Goal: Task Accomplishment & Management: Manage account settings

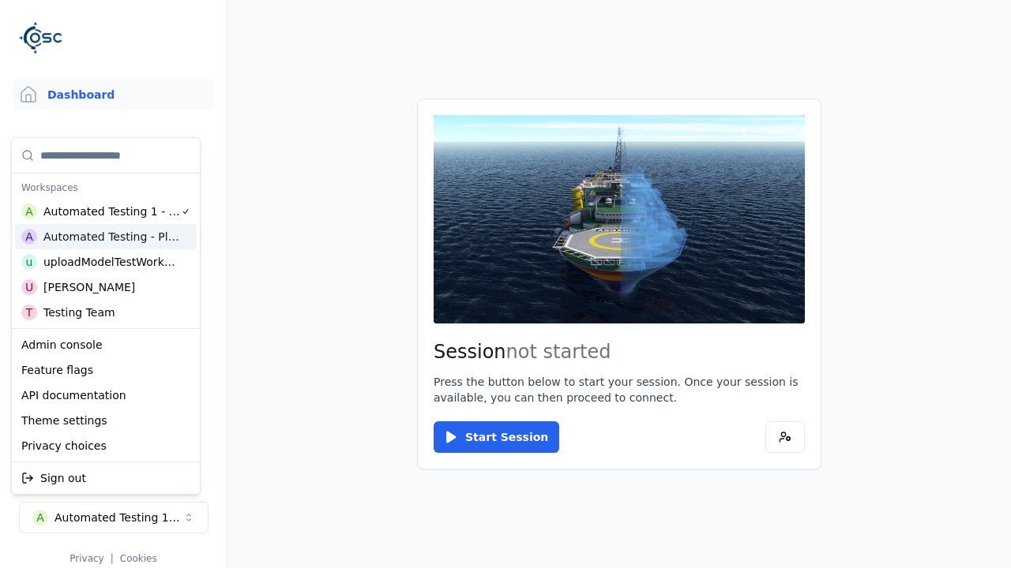
click at [505, 284] on html "Support Dashboard Assets 3D Models Scenes Datasets Recordings Support Documenta…" at bounding box center [505, 284] width 1011 height 568
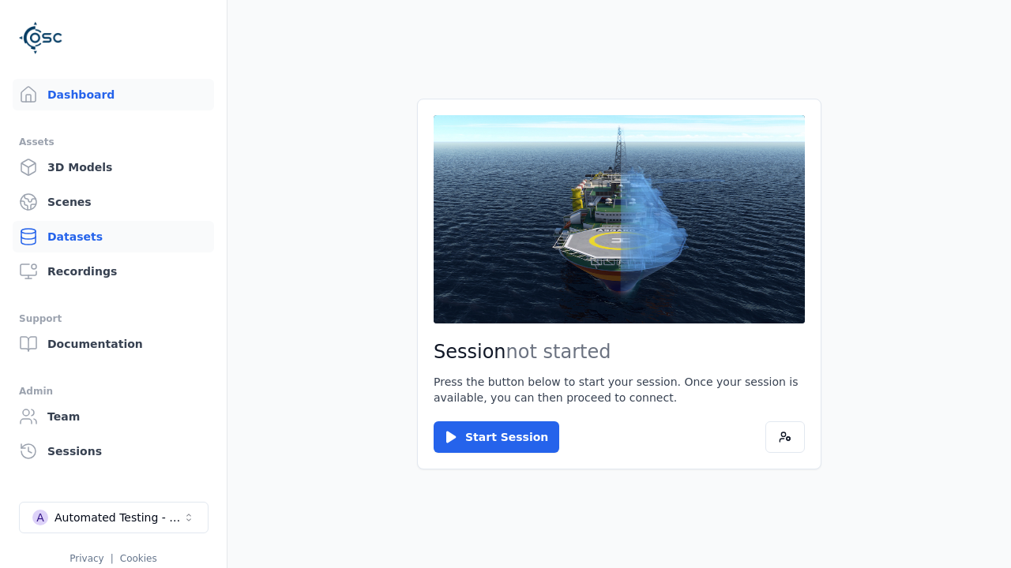
click at [113, 237] on link "Datasets" at bounding box center [113, 237] width 201 height 32
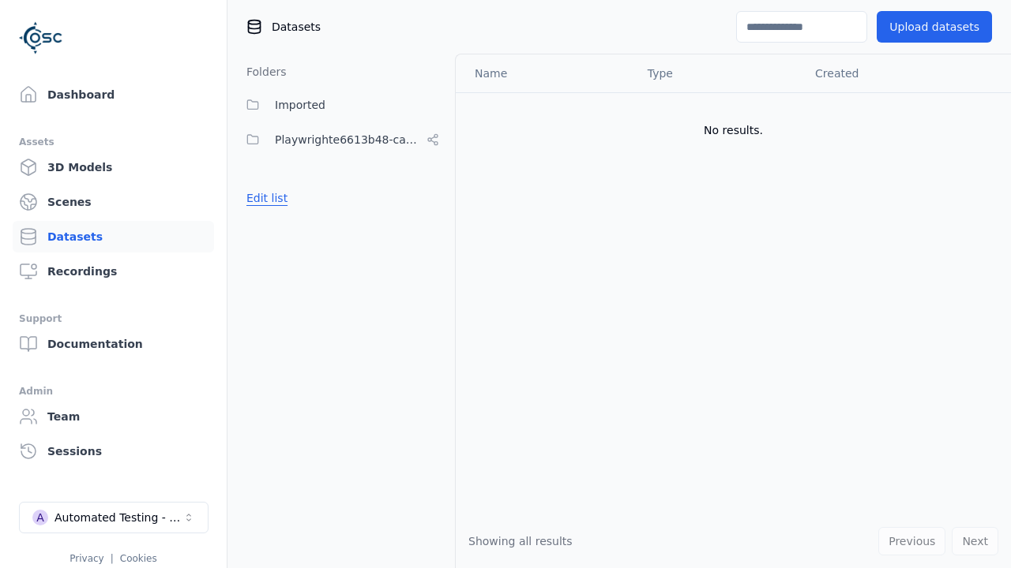
click at [264, 198] on button "Edit list" at bounding box center [267, 198] width 60 height 28
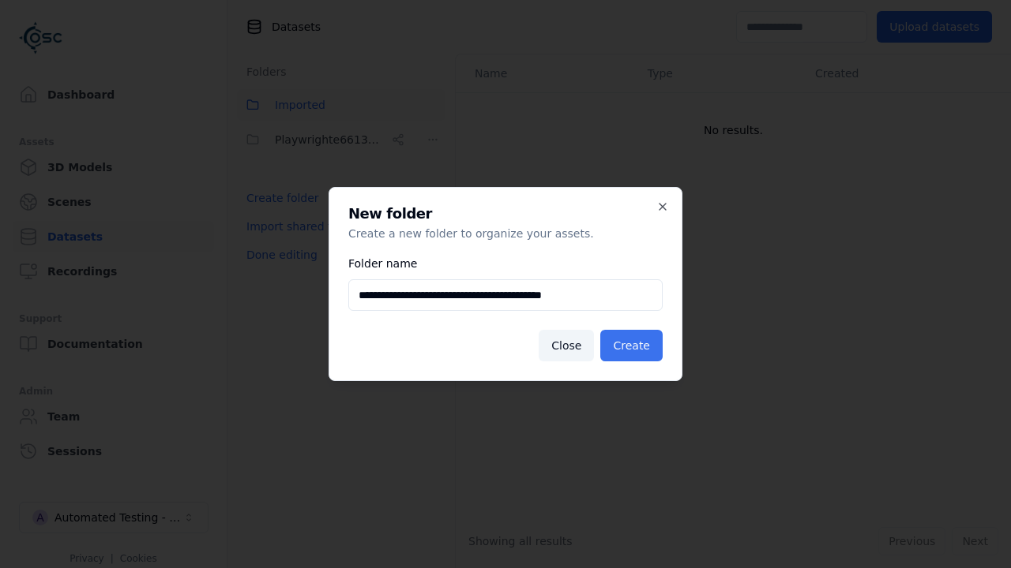
type input "**********"
click at [634, 346] on button "Create" at bounding box center [631, 346] width 62 height 32
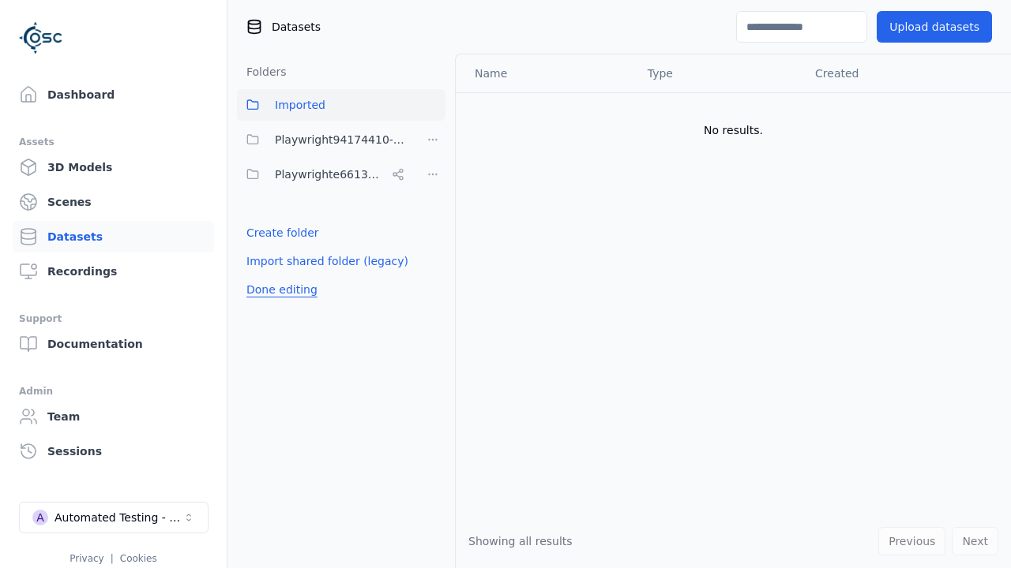
click at [278, 290] on button "Done editing" at bounding box center [282, 290] width 90 height 28
click at [264, 276] on button "Done editing" at bounding box center [282, 290] width 90 height 28
click at [433, 140] on html "Support Dashboard Assets 3D Models Scenes Datasets Recordings Support Documenta…" at bounding box center [505, 284] width 1011 height 568
click at [432, 197] on div "Share" at bounding box center [438, 197] width 106 height 25
click at [499, 295] on body "Support Dashboard Assets 3D Models Scenes Datasets Recordings Support Documenta…" at bounding box center [505, 284] width 1011 height 568
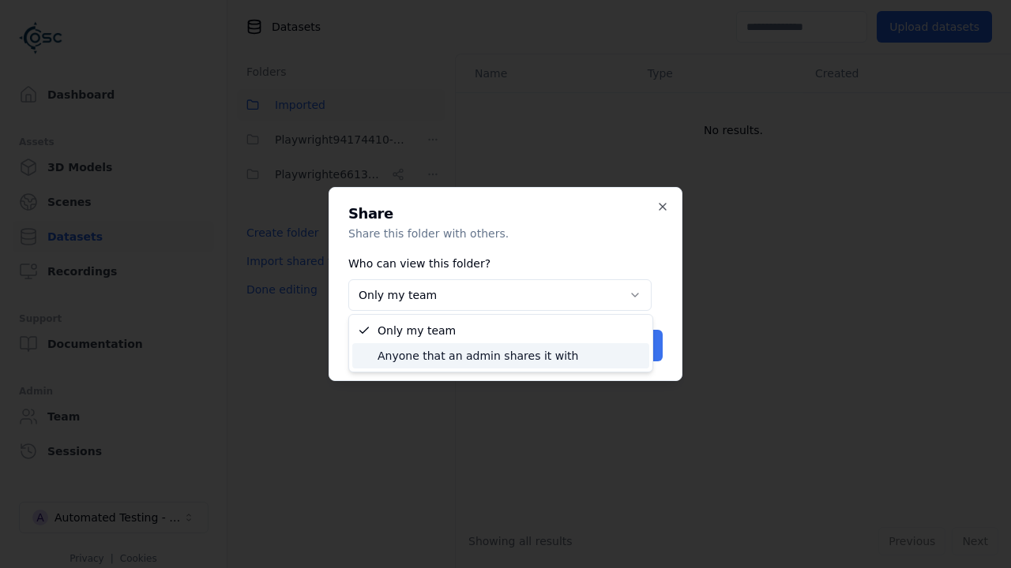
select select "****"
click at [638, 346] on button "Save" at bounding box center [636, 346] width 52 height 32
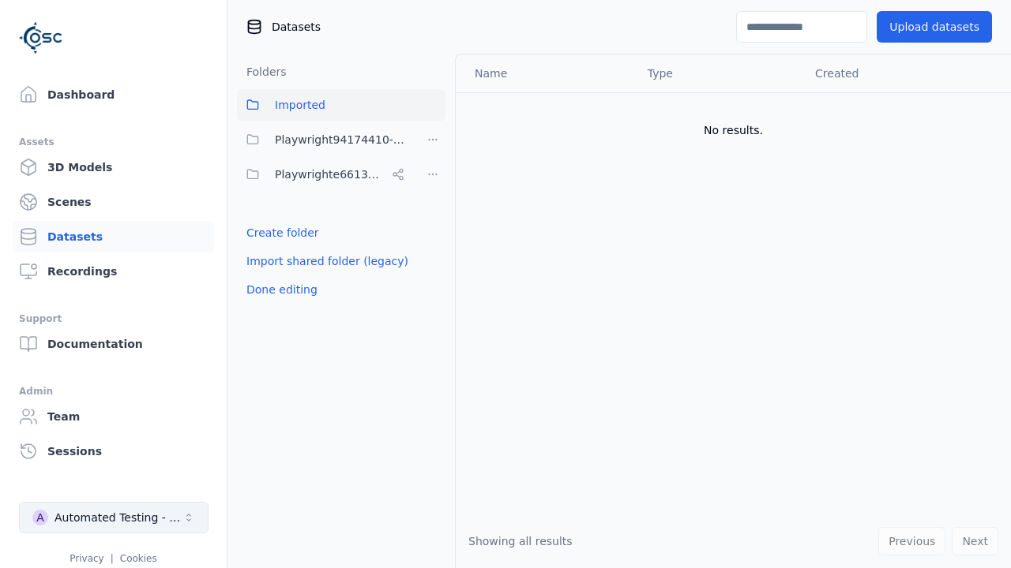
click at [278, 290] on button "Done editing" at bounding box center [282, 290] width 90 height 28
click at [114, 518] on div "Automated Testing - Playwright" at bounding box center [118, 518] width 128 height 16
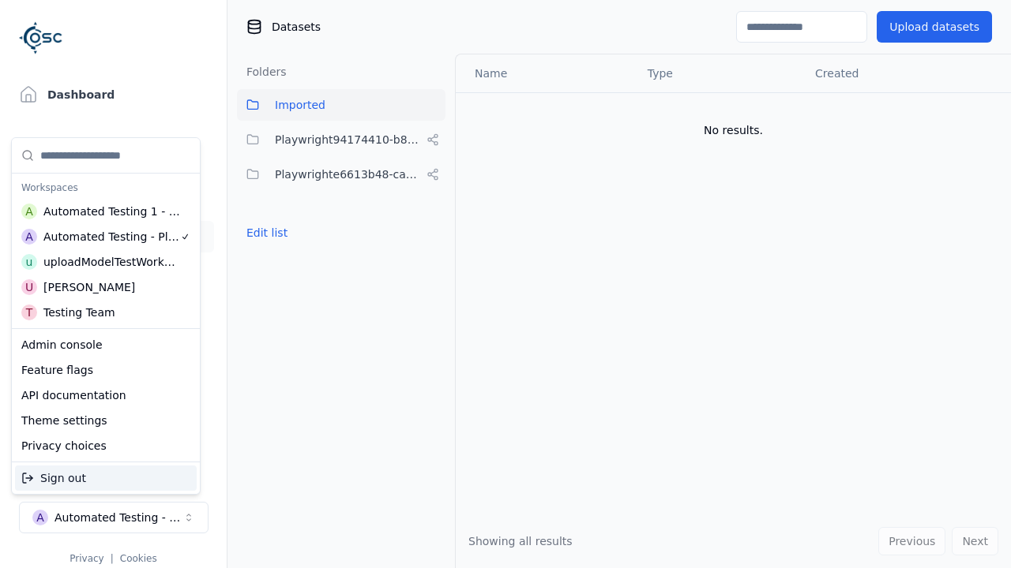
click at [102, 211] on div "Automated Testing 1 - Playwright" at bounding box center [111, 212] width 137 height 16
click at [505, 284] on html "Support Dashboard Assets 3D Models Scenes Datasets Recordings Support Documenta…" at bounding box center [505, 284] width 1011 height 568
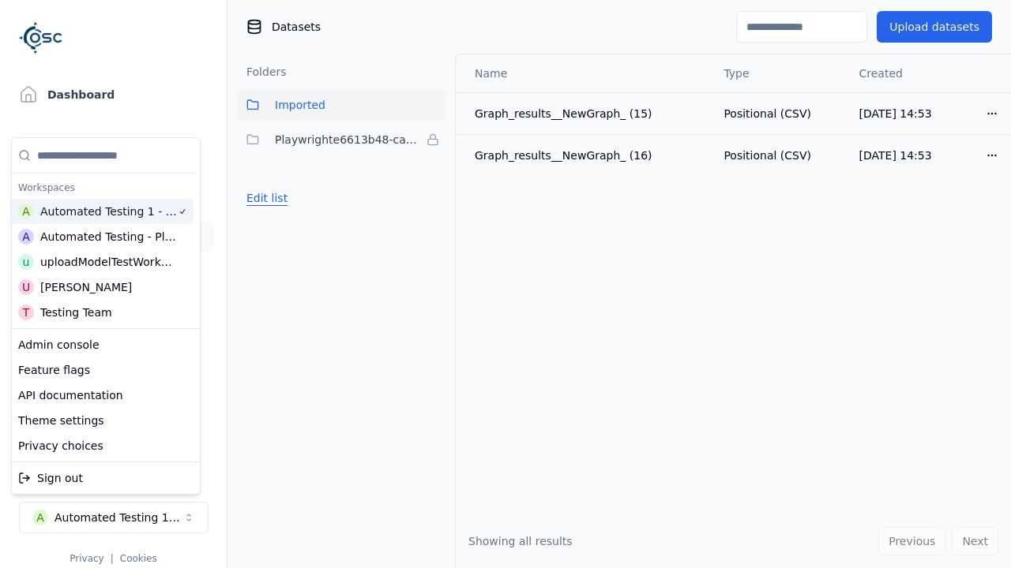
click at [264, 198] on button "Edit list" at bounding box center [267, 198] width 60 height 28
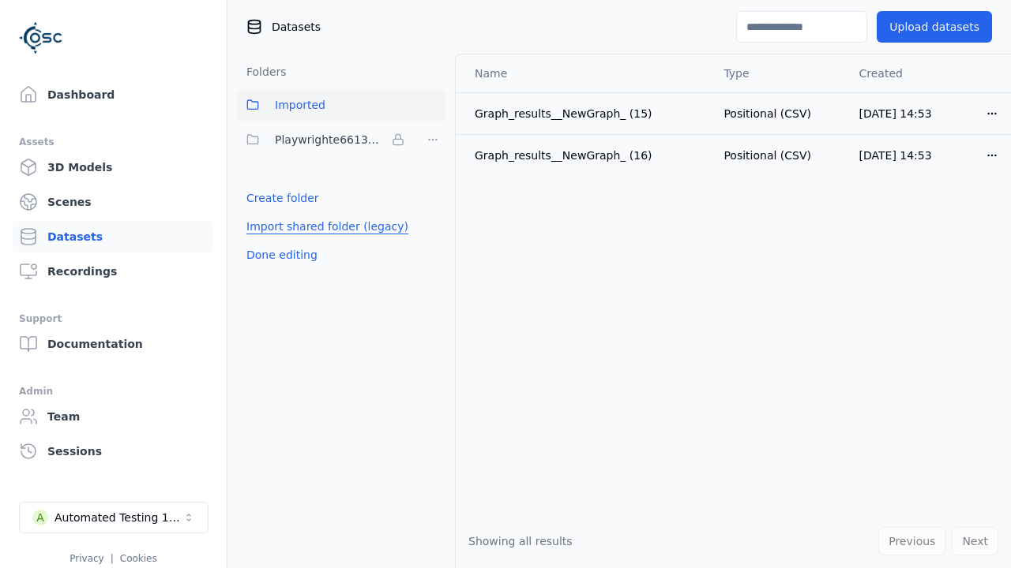
click at [317, 227] on link "Import shared folder (legacy)" at bounding box center [327, 227] width 162 height 16
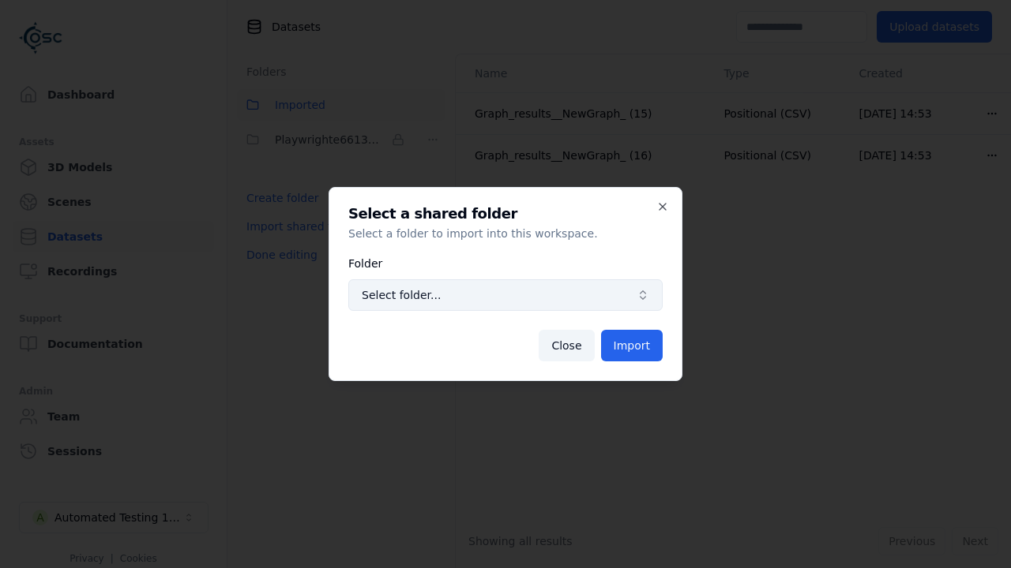
click at [505, 295] on span "Select folder..." at bounding box center [496, 295] width 268 height 16
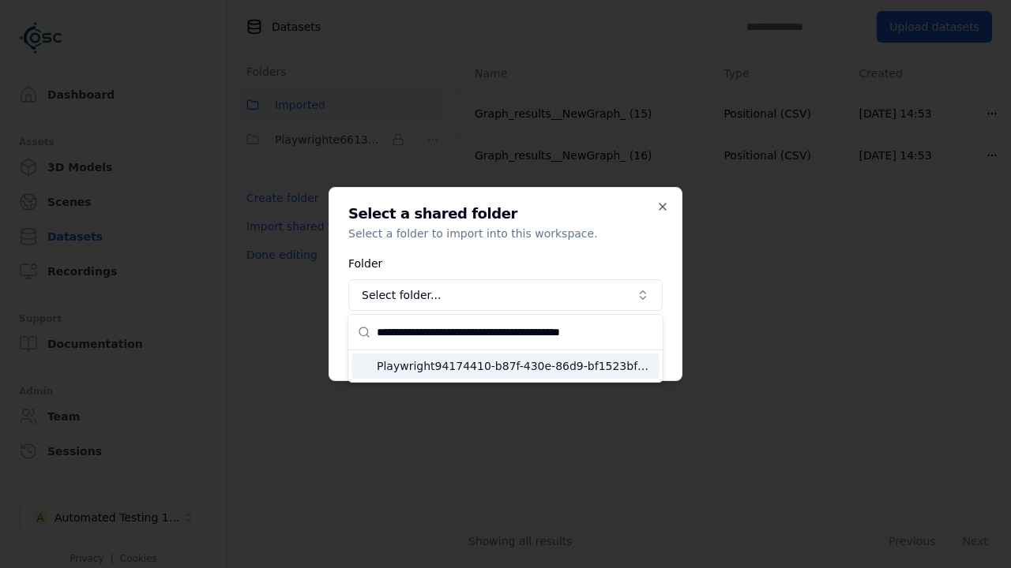
type input "**********"
click at [515, 366] on span "Playwright94174410-b87f-430e-86d9-bf1523bf53c4" at bounding box center [515, 366] width 276 height 16
click at [633, 346] on button "Import" at bounding box center [632, 346] width 62 height 32
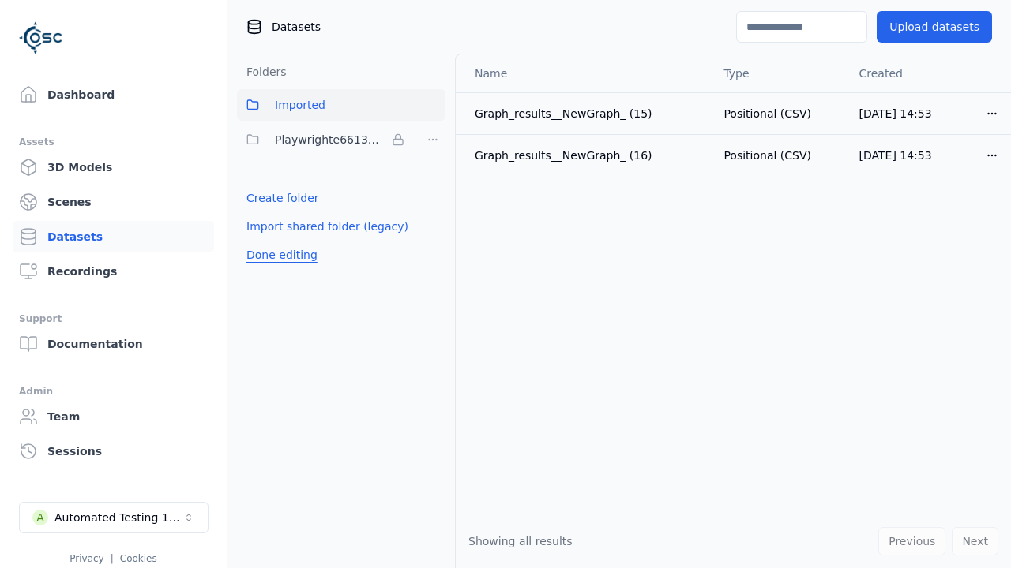
click at [278, 269] on button "Done editing" at bounding box center [282, 255] width 90 height 28
click at [264, 233] on button "Edit list" at bounding box center [267, 233] width 60 height 28
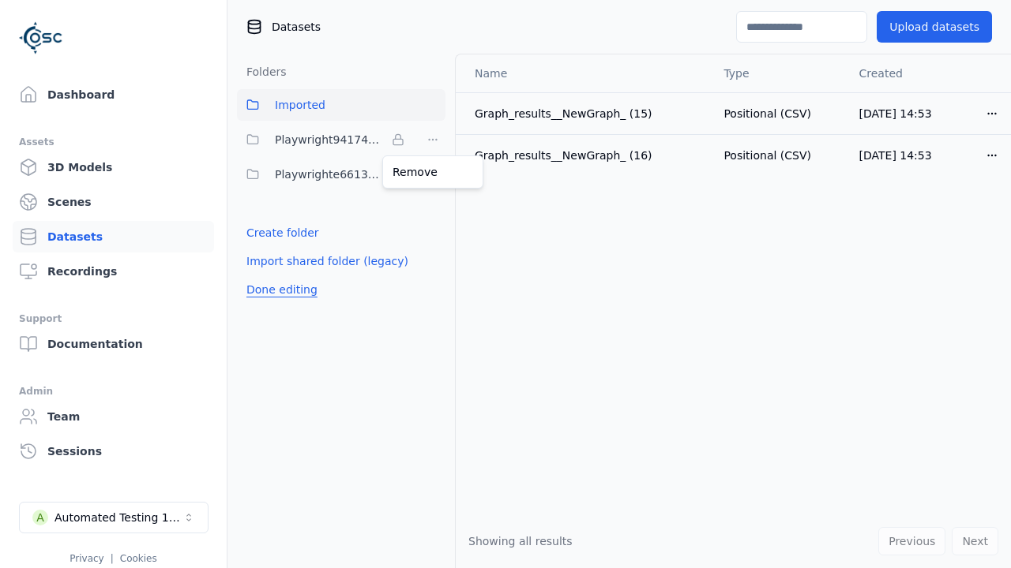
click at [433, 140] on html "Support Dashboard Assets 3D Models Scenes Datasets Recordings Support Documenta…" at bounding box center [505, 284] width 1011 height 568
click at [505, 284] on html "Support Dashboard Assets 3D Models Scenes Datasets Recordings Support Documenta…" at bounding box center [505, 284] width 1011 height 568
click at [278, 290] on button "Done editing" at bounding box center [282, 290] width 90 height 28
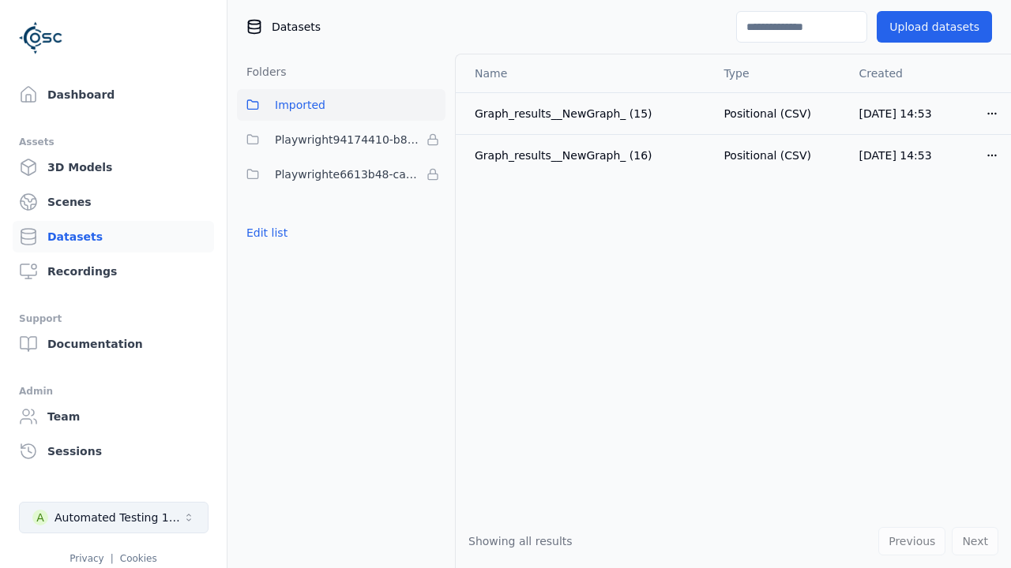
click at [114, 518] on div "Automated Testing 1 - Playwright" at bounding box center [118, 518] width 128 height 16
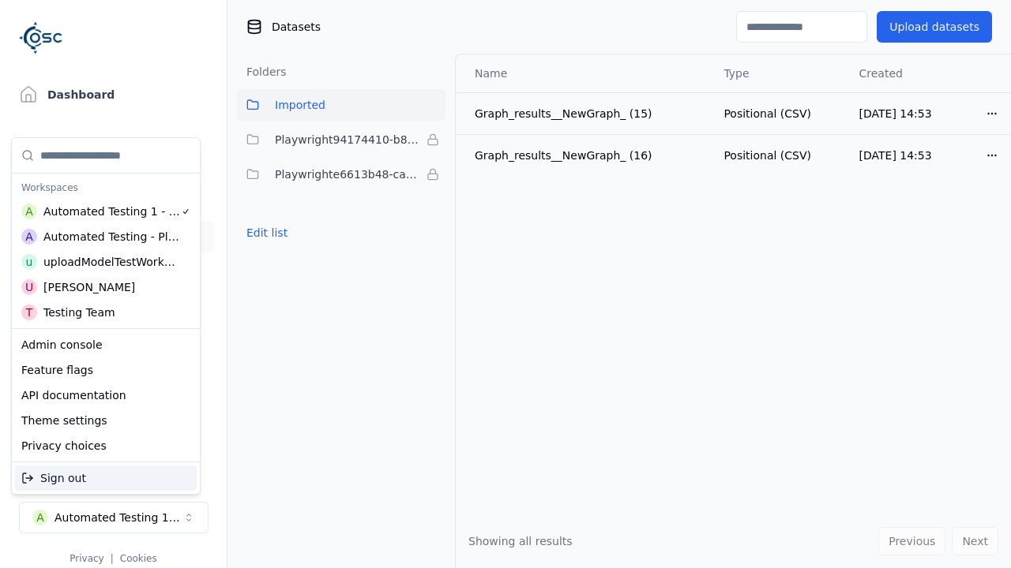
click at [105, 236] on div "Automated Testing - Playwright" at bounding box center [111, 237] width 137 height 16
click at [505, 284] on html "Support Dashboard Assets 3D Models Scenes Datasets Recordings Support Documenta…" at bounding box center [505, 284] width 1011 height 568
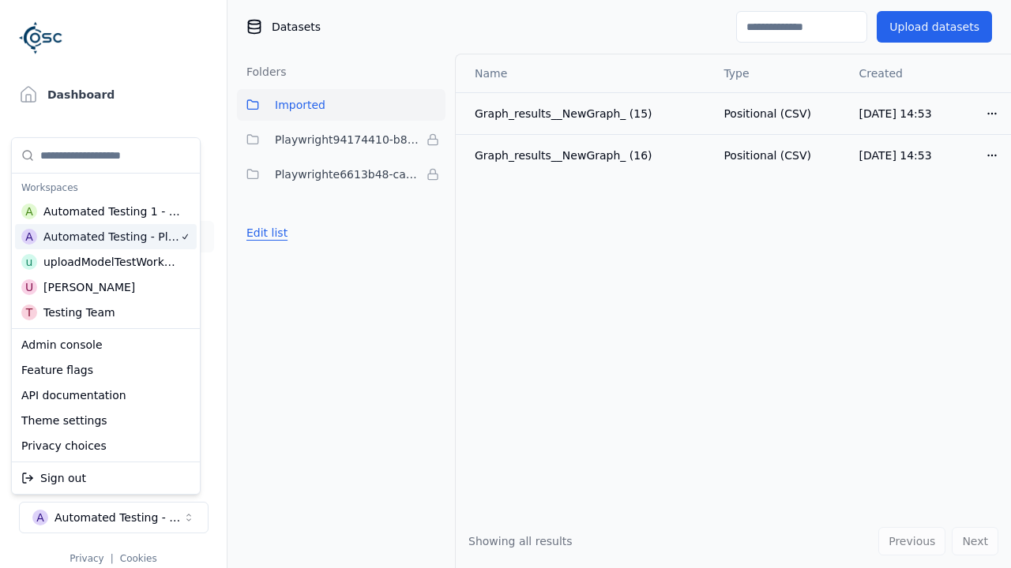
click at [264, 233] on button "Edit list" at bounding box center [267, 233] width 60 height 28
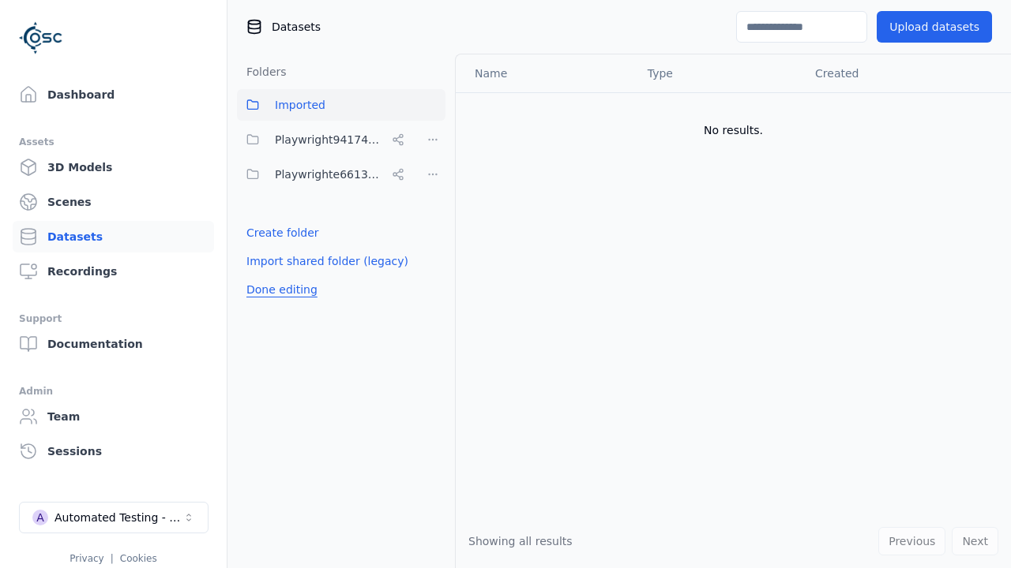
click at [433, 140] on html "Support Dashboard Assets 3D Models Scenes Datasets Recordings Support Documenta…" at bounding box center [505, 284] width 1011 height 568
click at [432, 222] on div "Rename" at bounding box center [438, 222] width 106 height 25
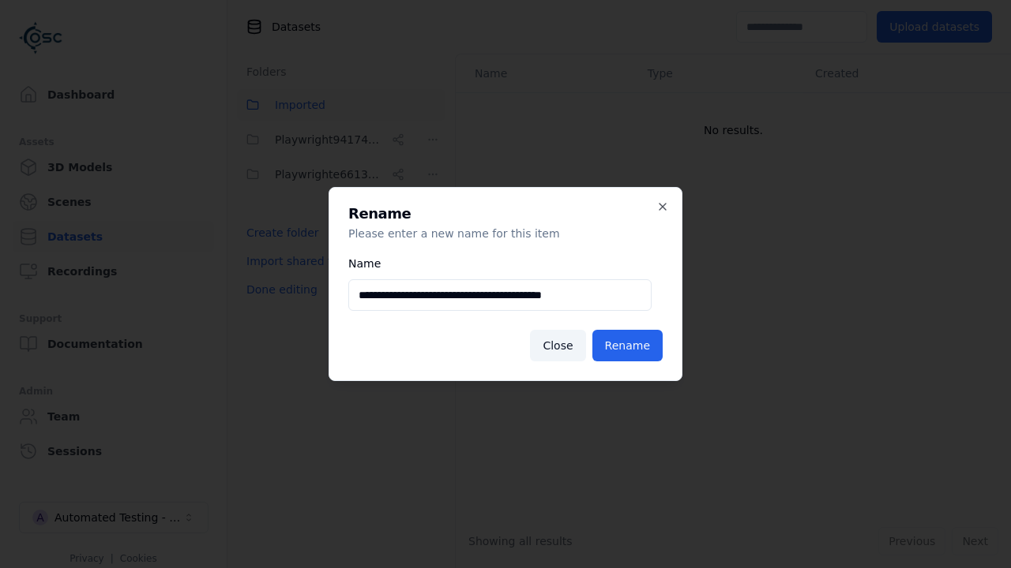
click at [499, 295] on input "**********" at bounding box center [499, 295] width 303 height 32
type input "**********"
click at [630, 346] on button "Rename" at bounding box center [627, 346] width 70 height 32
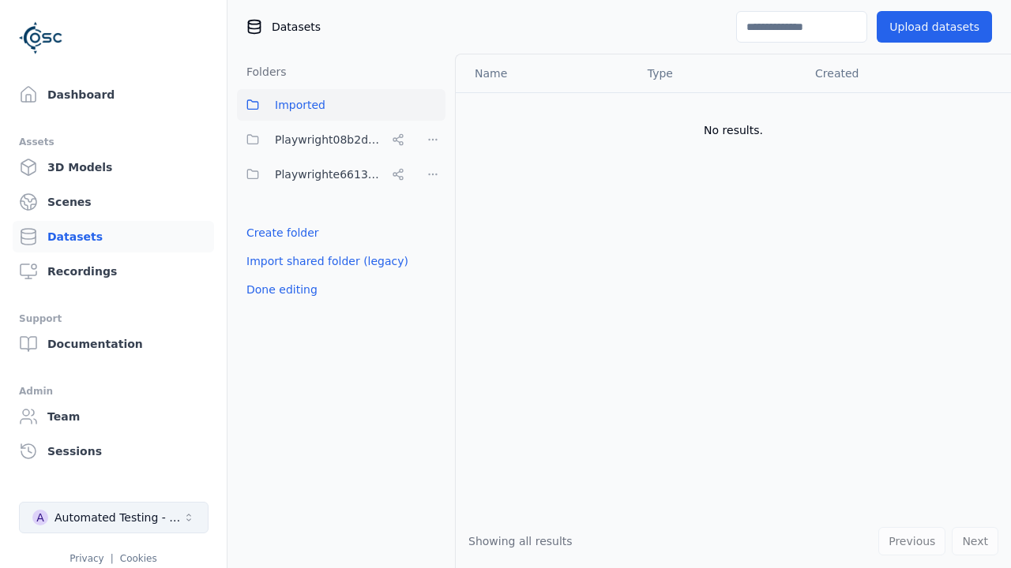
click at [278, 290] on button "Done editing" at bounding box center [282, 290] width 90 height 28
click at [114, 518] on div "Automated Testing - Playwright" at bounding box center [118, 518] width 128 height 16
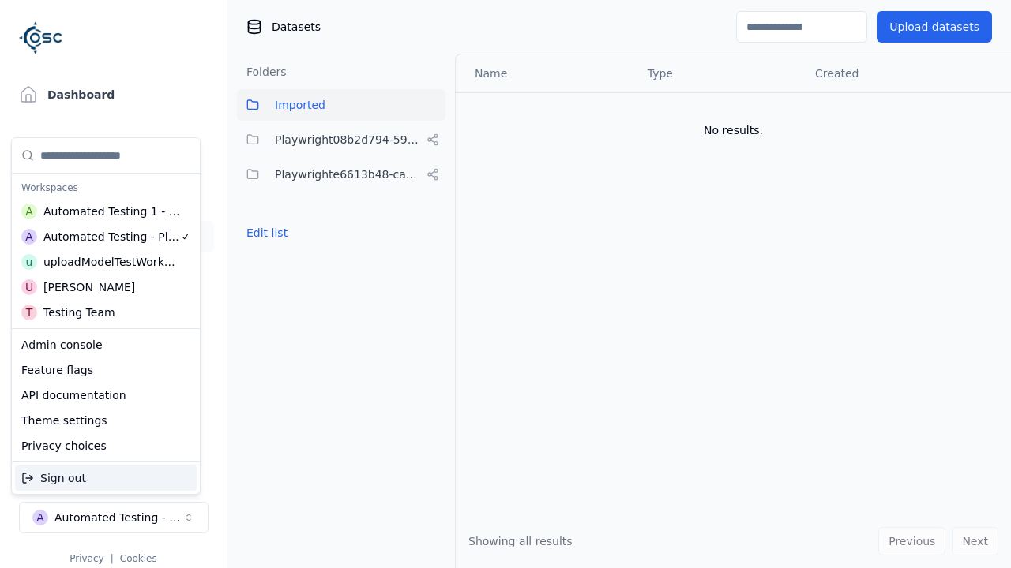
click at [105, 211] on div "Automated Testing 1 - Playwright" at bounding box center [111, 212] width 137 height 16
click at [505, 284] on html "Support Dashboard Assets 3D Models Scenes Datasets Recordings Support Documenta…" at bounding box center [505, 284] width 1011 height 568
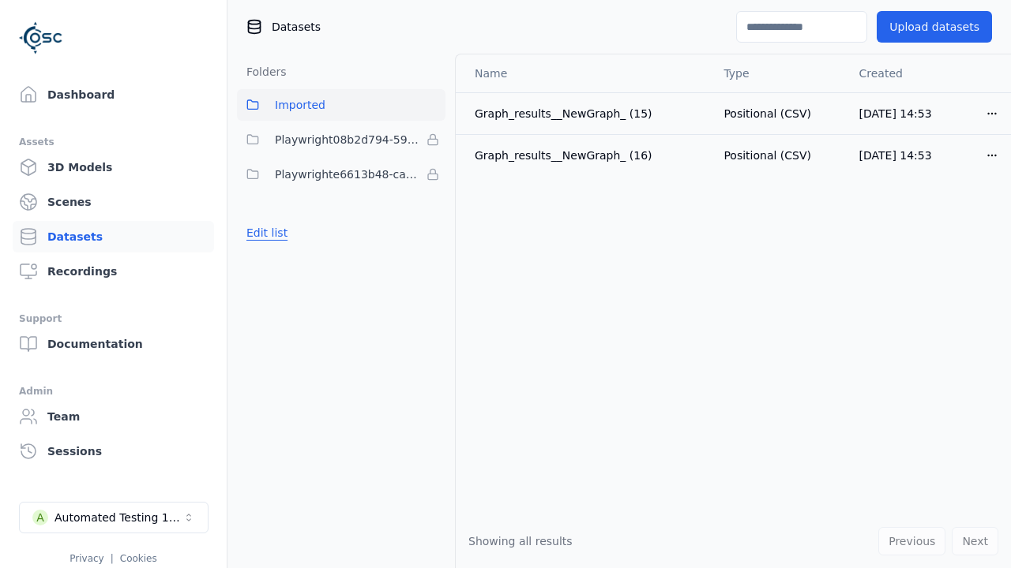
click at [264, 233] on button "Edit list" at bounding box center [267, 233] width 60 height 28
click at [433, 140] on html "Support Dashboard Assets 3D Models Scenes Datasets Recordings Support Documenta…" at bounding box center [505, 284] width 1011 height 568
click at [433, 171] on div "Remove" at bounding box center [432, 171] width 93 height 25
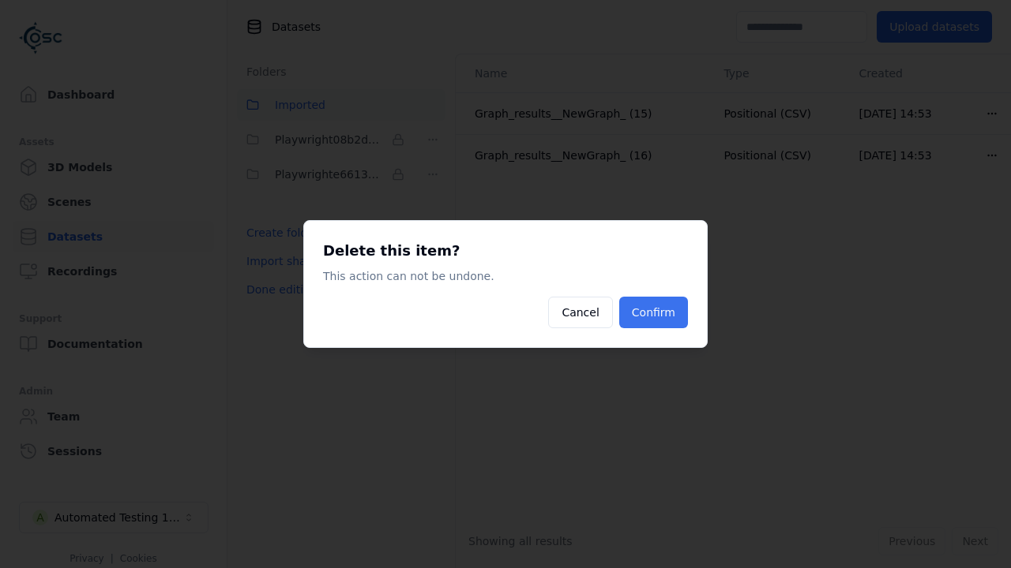
click at [655, 313] on button "Confirm" at bounding box center [653, 313] width 69 height 32
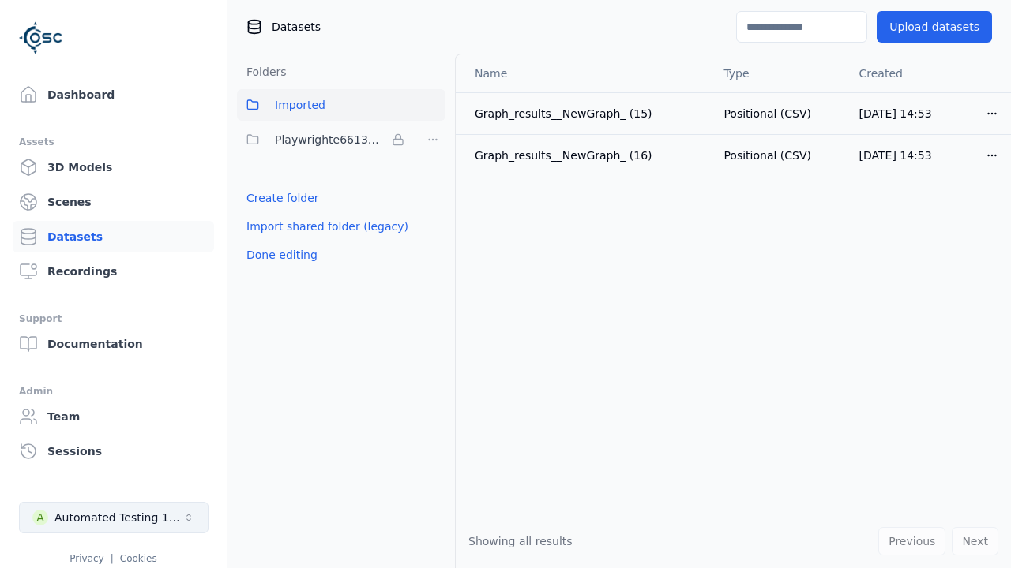
click at [278, 255] on button "Done editing" at bounding box center [282, 255] width 90 height 28
click at [114, 518] on div "Automated Testing 1 - Playwright" at bounding box center [118, 518] width 128 height 16
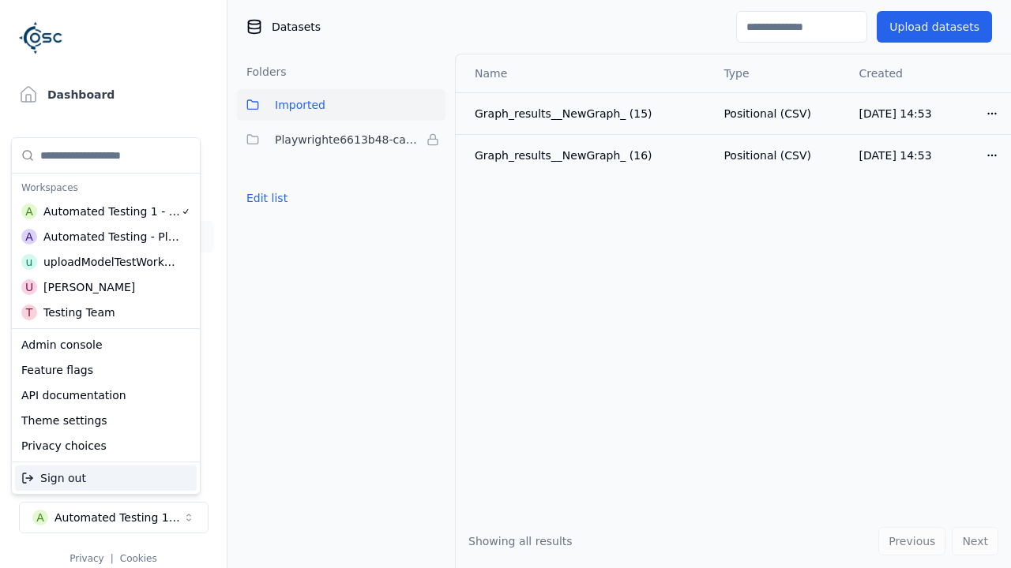
click at [102, 236] on div "Automated Testing - Playwright" at bounding box center [111, 237] width 137 height 16
click at [505, 284] on html "Support Dashboard Assets 3D Models Scenes Datasets Recordings Support Documenta…" at bounding box center [505, 284] width 1011 height 568
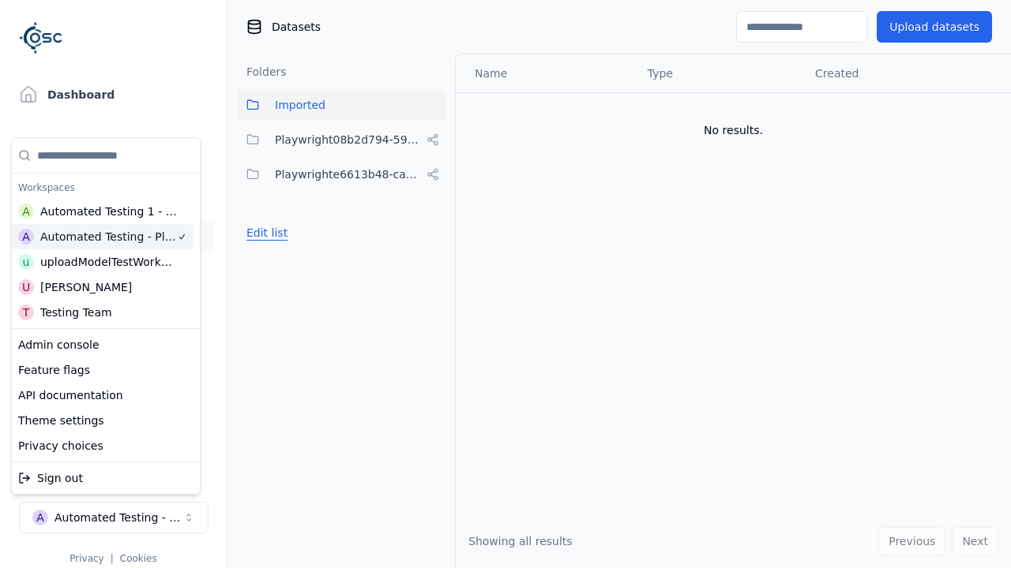
click at [264, 233] on button "Edit list" at bounding box center [267, 233] width 60 height 28
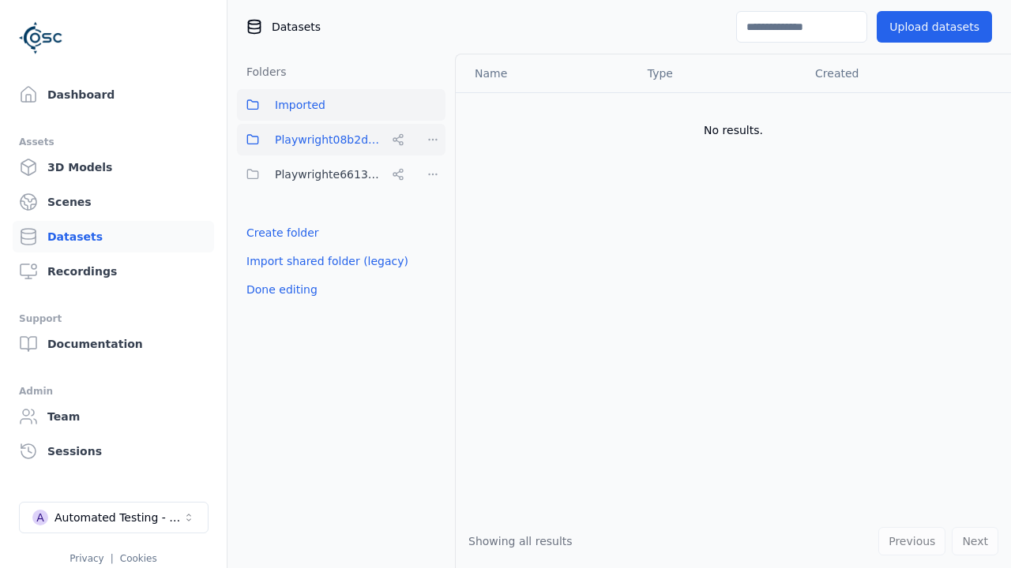
click at [433, 140] on html "Support Dashboard Assets 3D Models Scenes Datasets Recordings Support Documenta…" at bounding box center [505, 284] width 1011 height 568
click at [432, 197] on div "Share" at bounding box center [438, 197] width 106 height 25
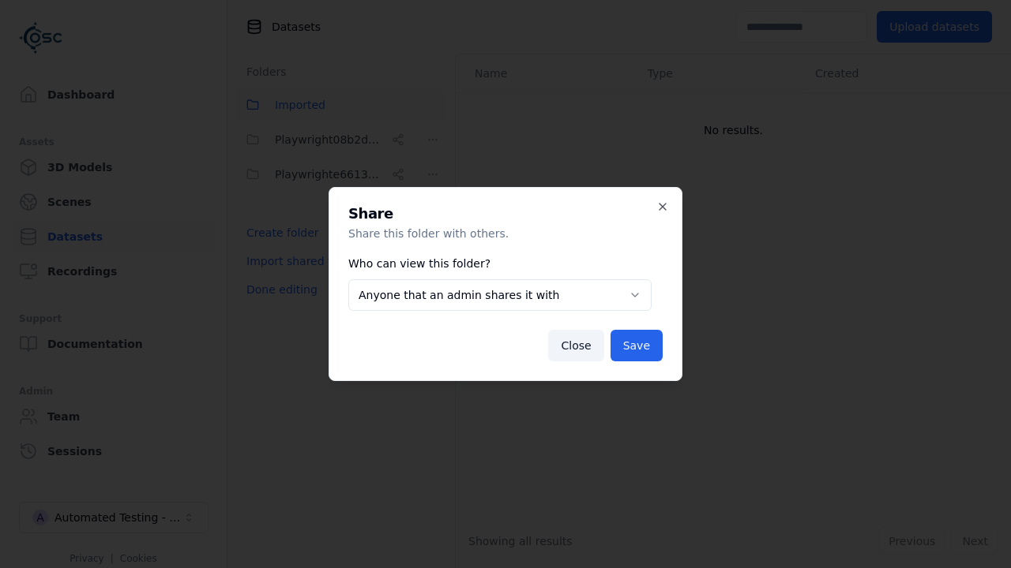
click at [499, 295] on body "**********" at bounding box center [505, 284] width 1011 height 568
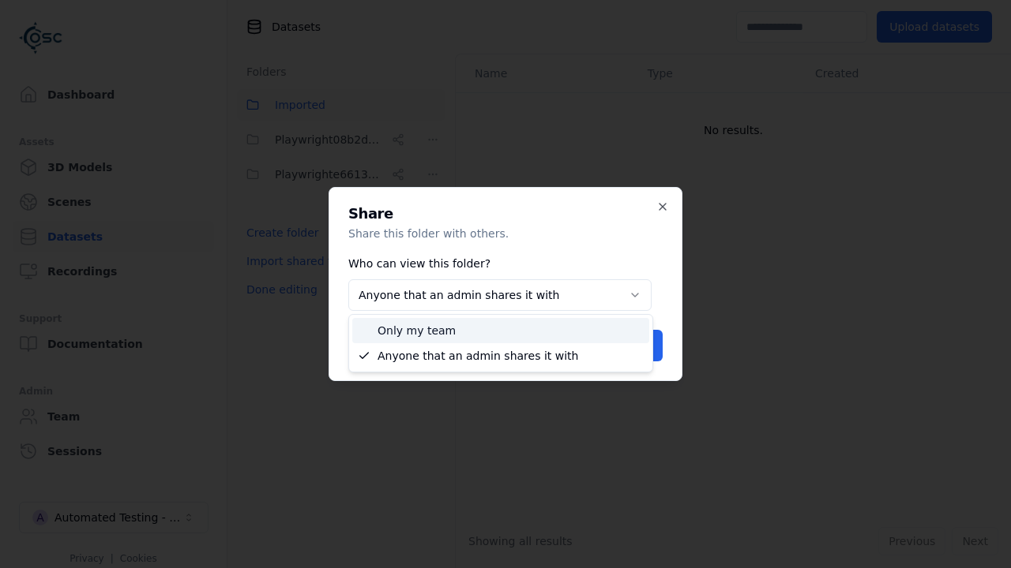
select select "*****"
click at [638, 346] on button "Save" at bounding box center [636, 346] width 52 height 32
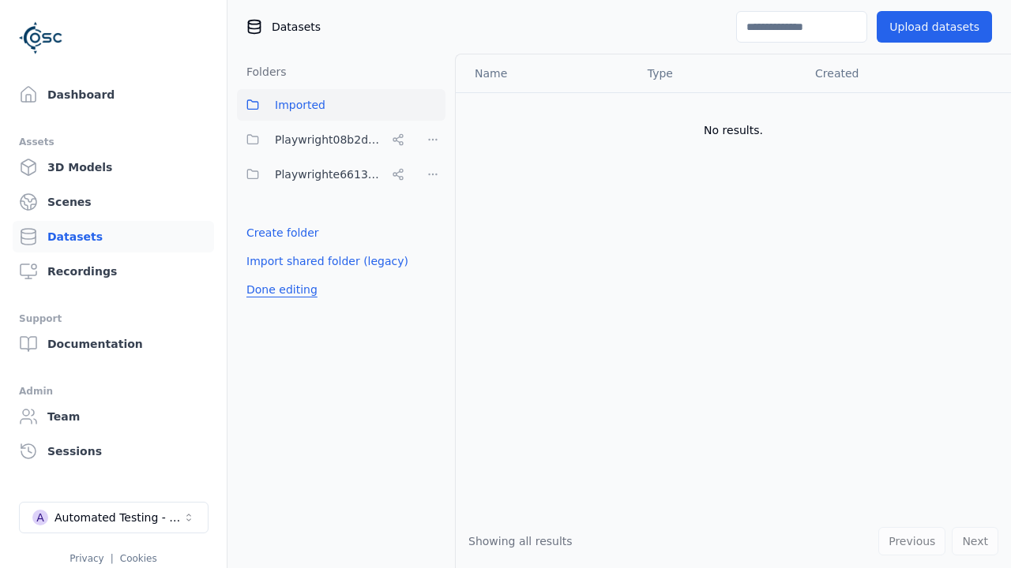
click at [278, 290] on button "Done editing" at bounding box center [282, 290] width 90 height 28
click at [264, 276] on button "Done editing" at bounding box center [282, 290] width 90 height 28
click at [433, 140] on html "Support Dashboard Assets 3D Models Scenes Datasets Recordings Support Documenta…" at bounding box center [505, 284] width 1011 height 568
click at [432, 247] on div "Delete" at bounding box center [438, 247] width 106 height 25
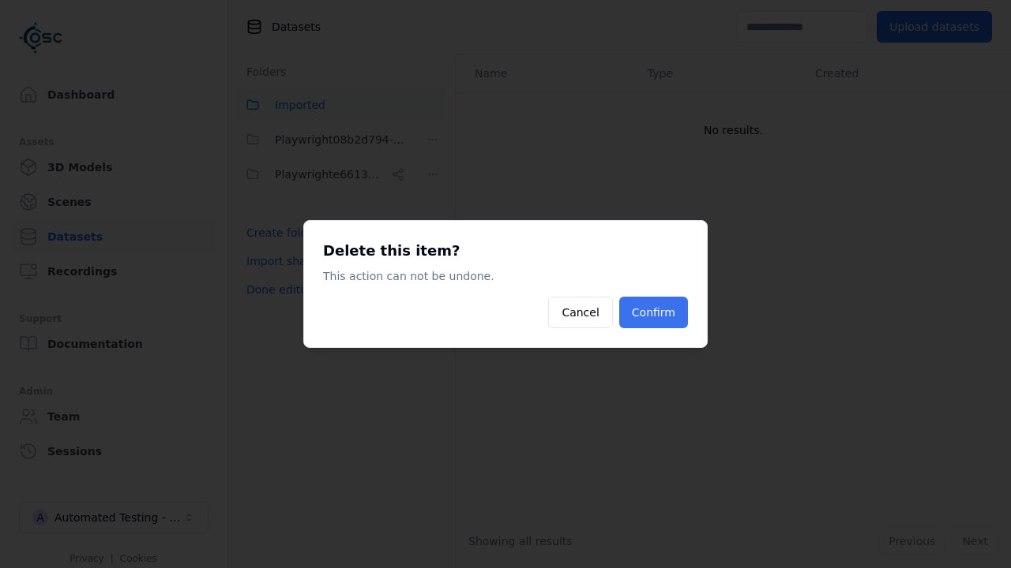
click at [655, 313] on button "Confirm" at bounding box center [653, 313] width 69 height 32
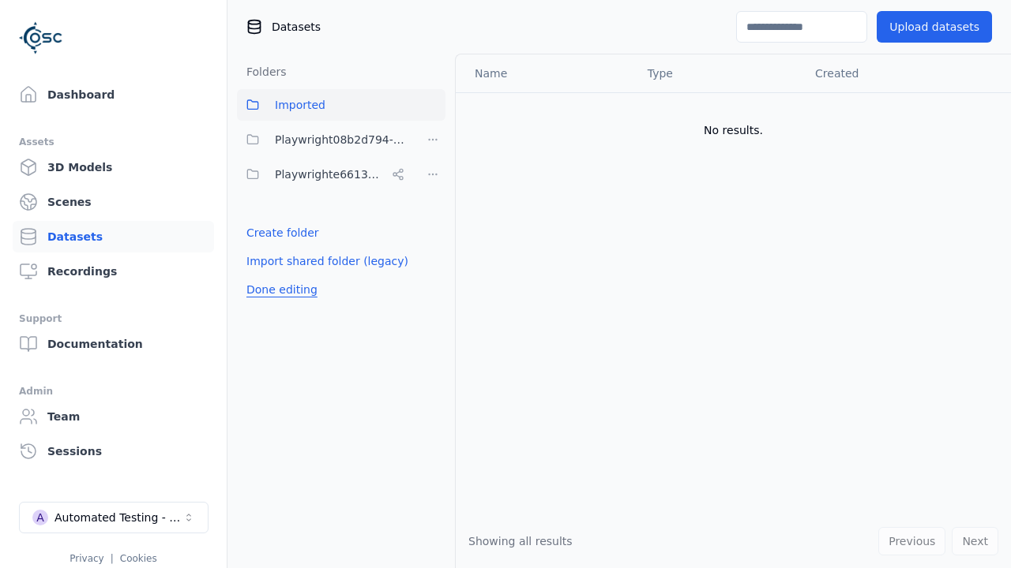
click at [278, 276] on button "Done editing" at bounding box center [282, 290] width 90 height 28
